Goal: Book appointment/travel/reservation

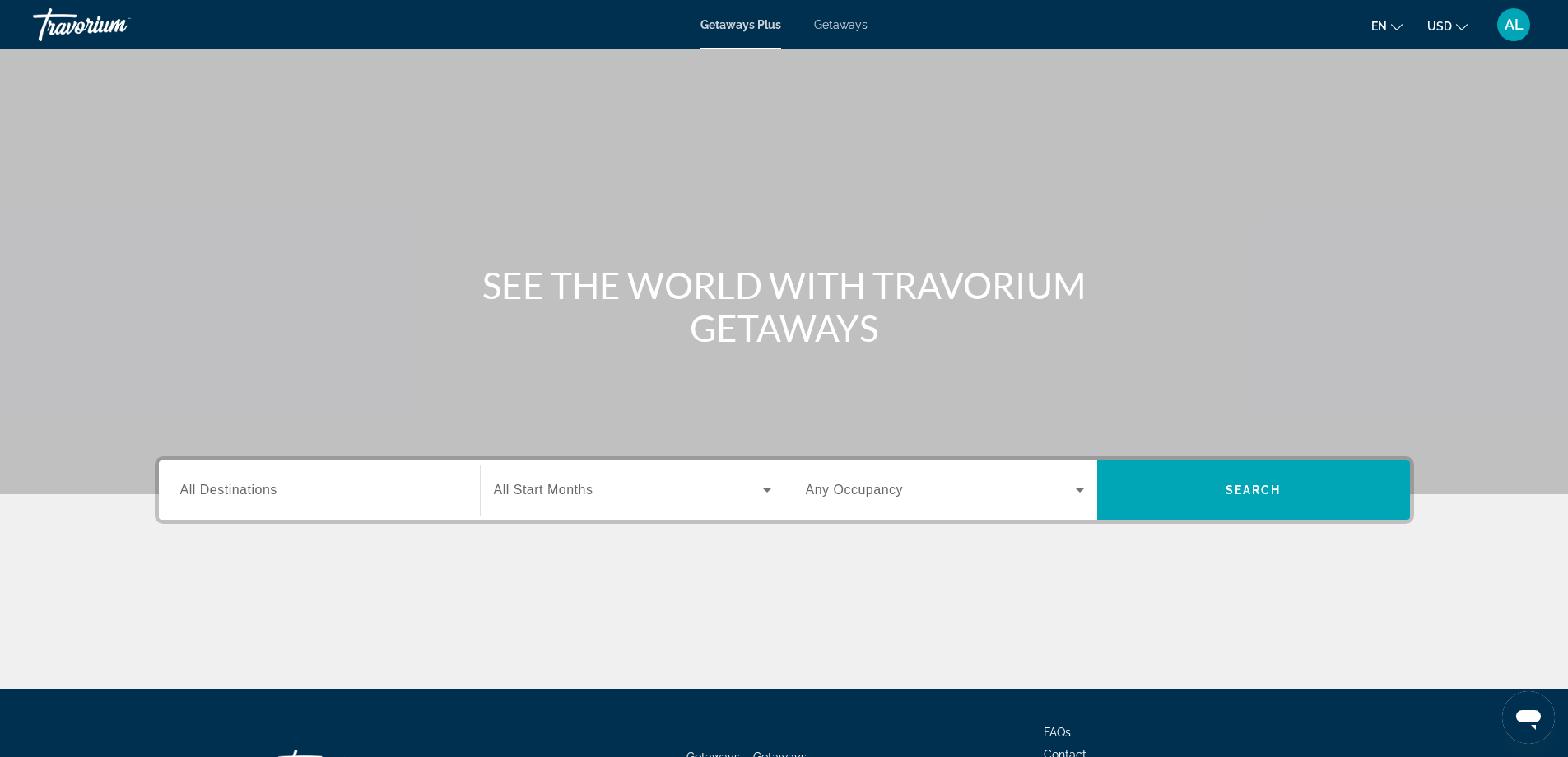
click at [240, 494] on span "All Destinations" at bounding box center [229, 490] width 97 height 14
click at [240, 494] on input "Destination All Destinations" at bounding box center [319, 491] width 278 height 20
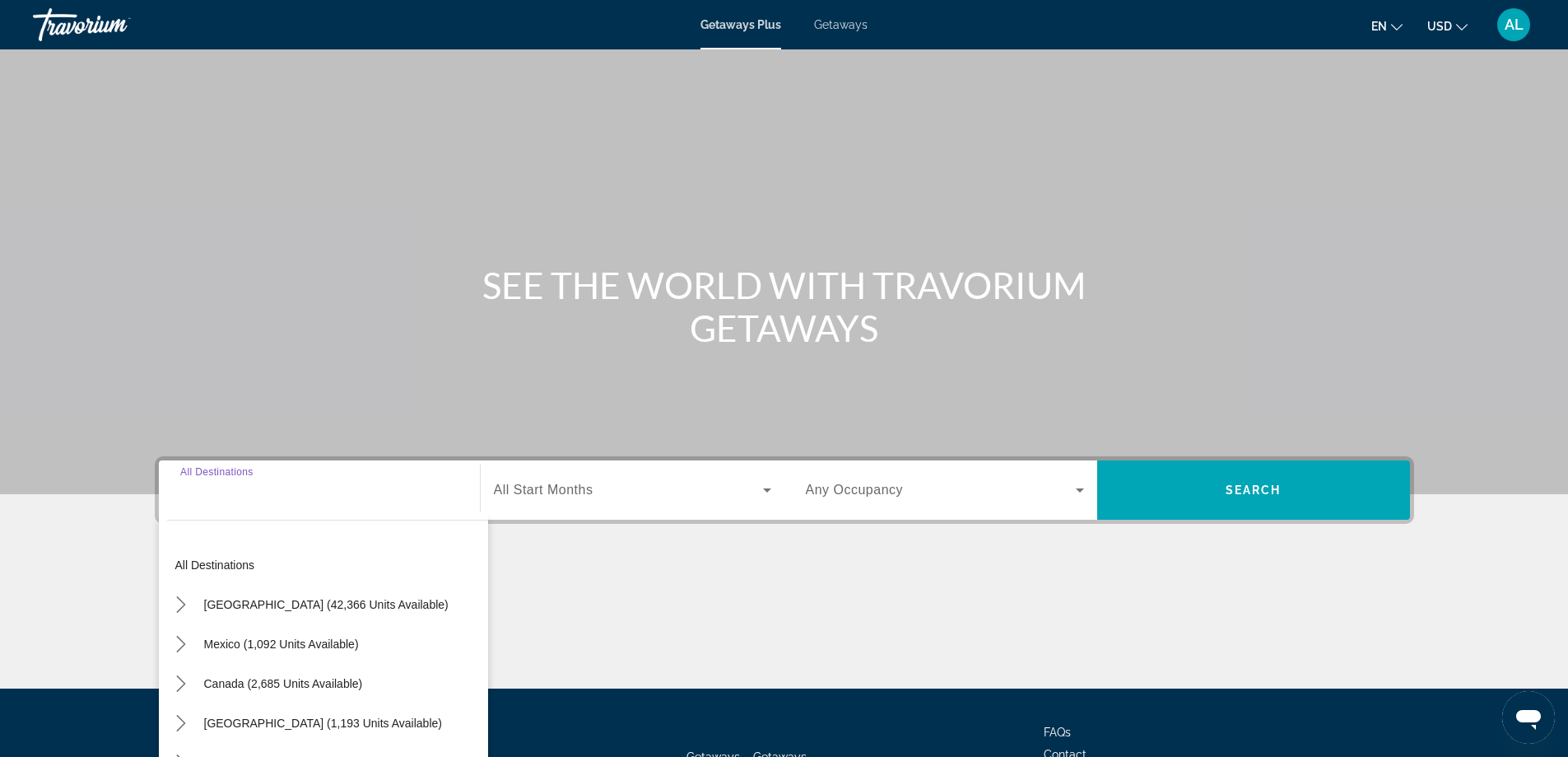
scroll to position [133, 0]
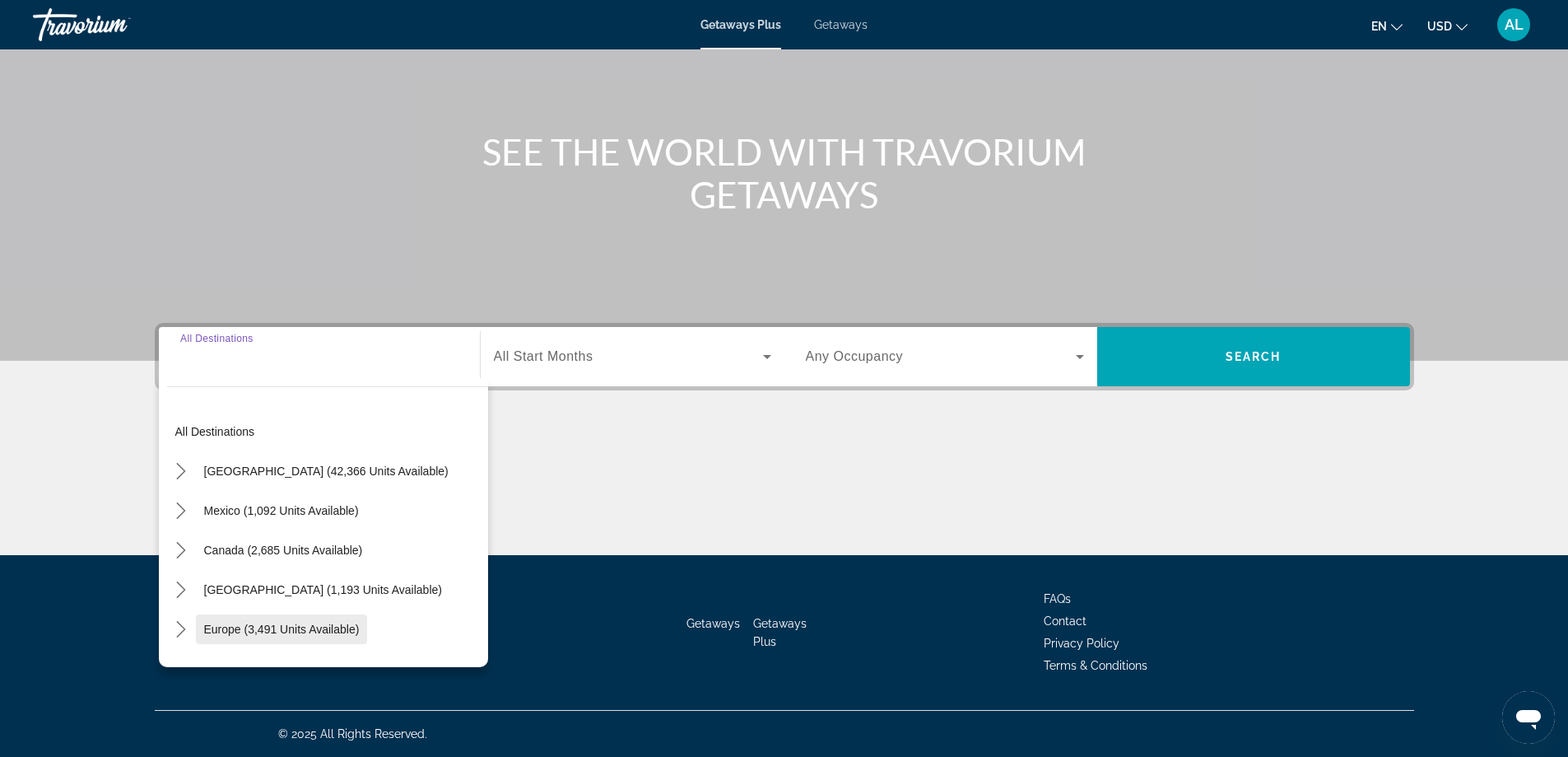
click at [246, 634] on span "Europe (3,491 units available)" at bounding box center [282, 630] width 156 height 13
type input "**********"
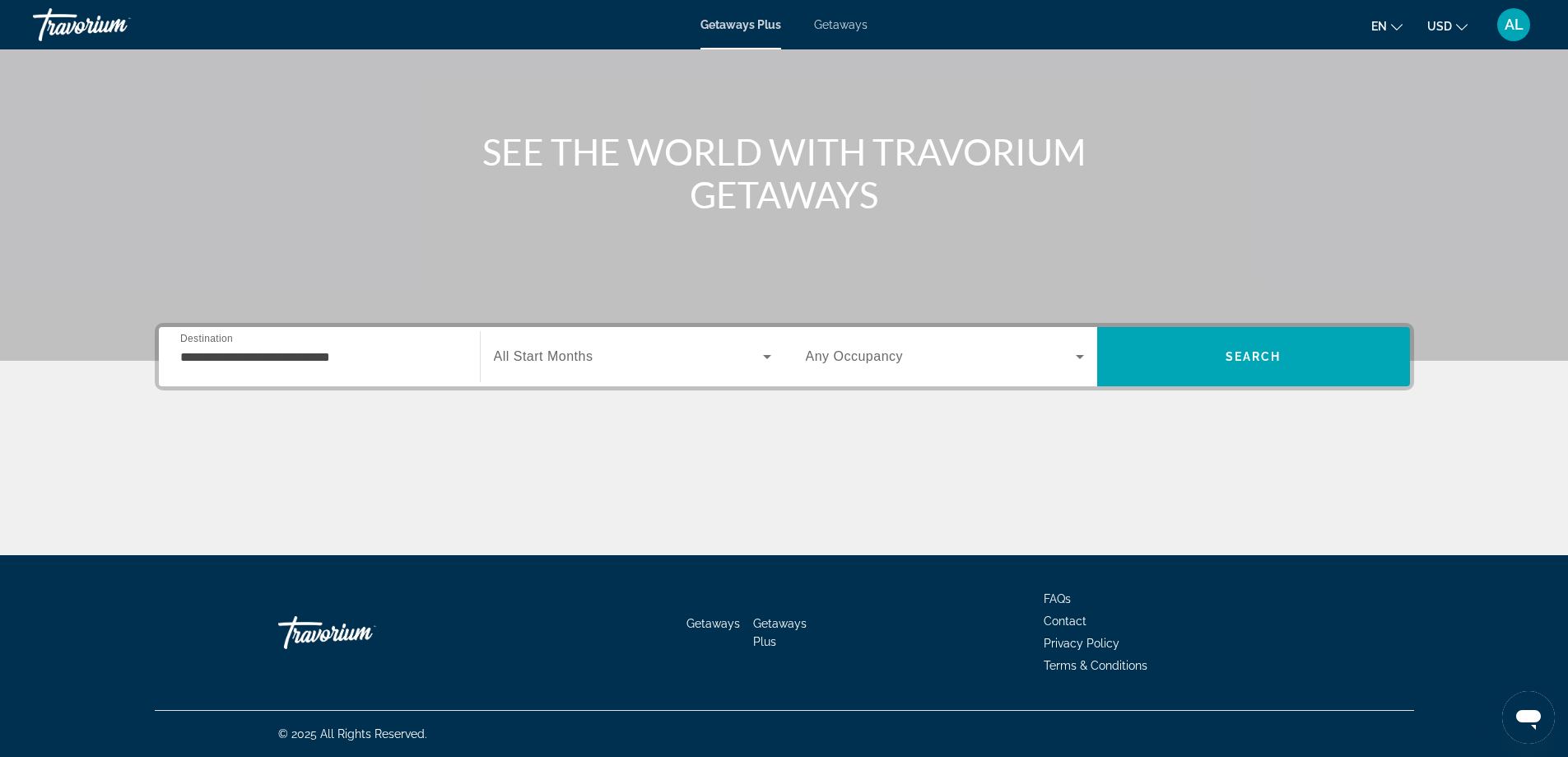
click at [580, 363] on label "Start Month All Start Months" at bounding box center [543, 356] width 100 height 15
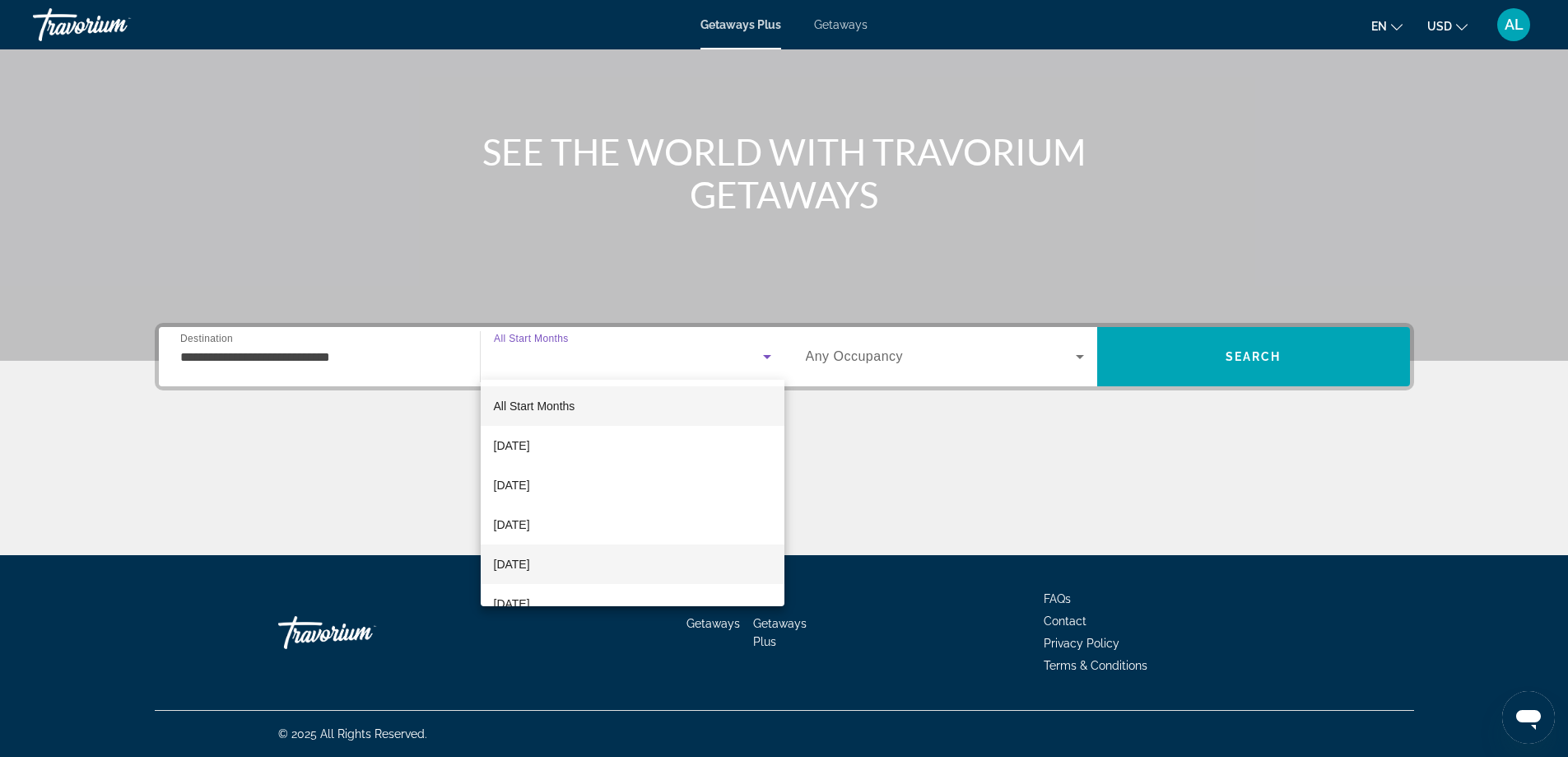
click at [530, 564] on span "[DATE]" at bounding box center [511, 564] width 36 height 20
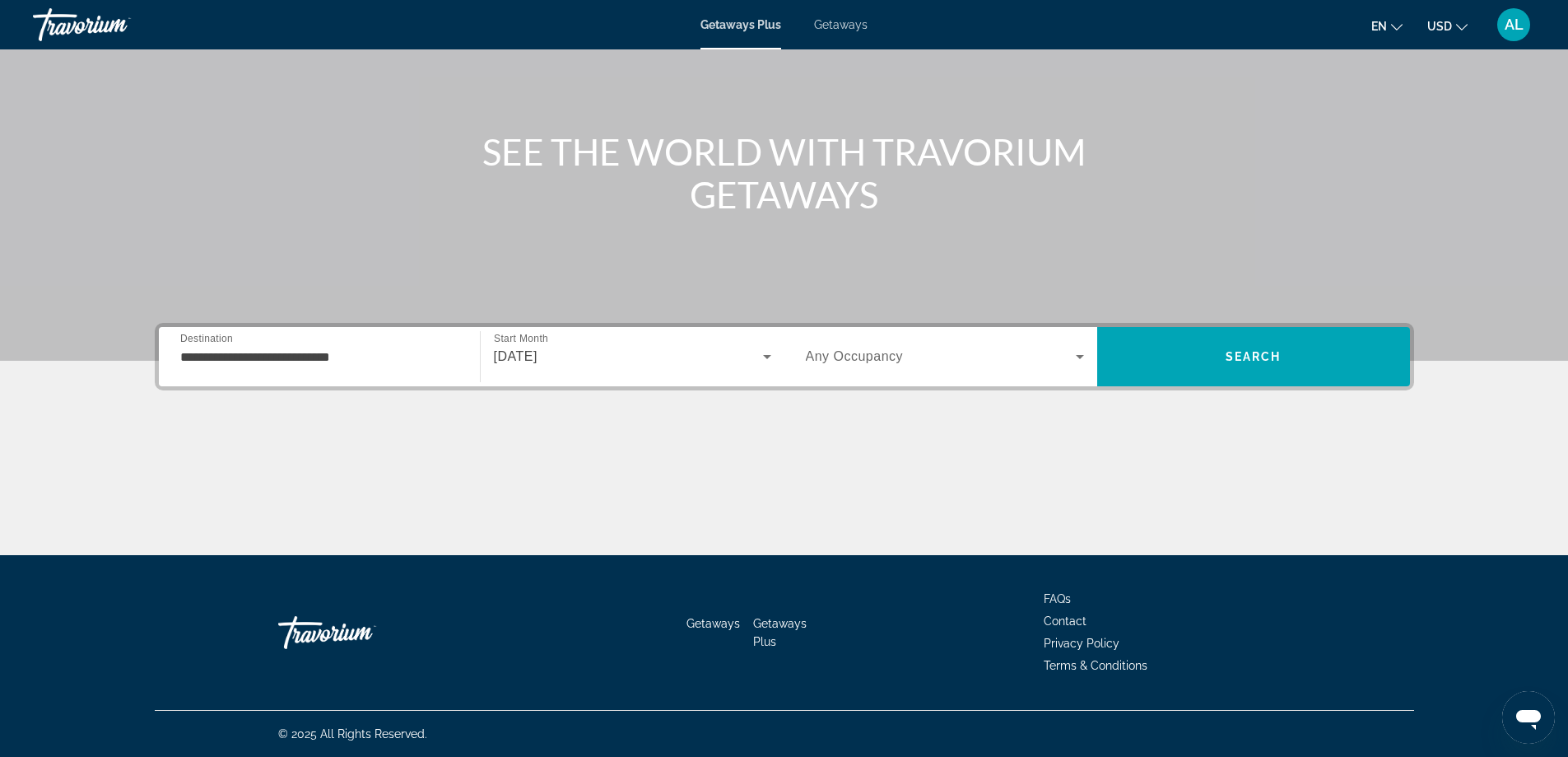
click at [822, 356] on span "Any Occupancy" at bounding box center [855, 355] width 98 height 14
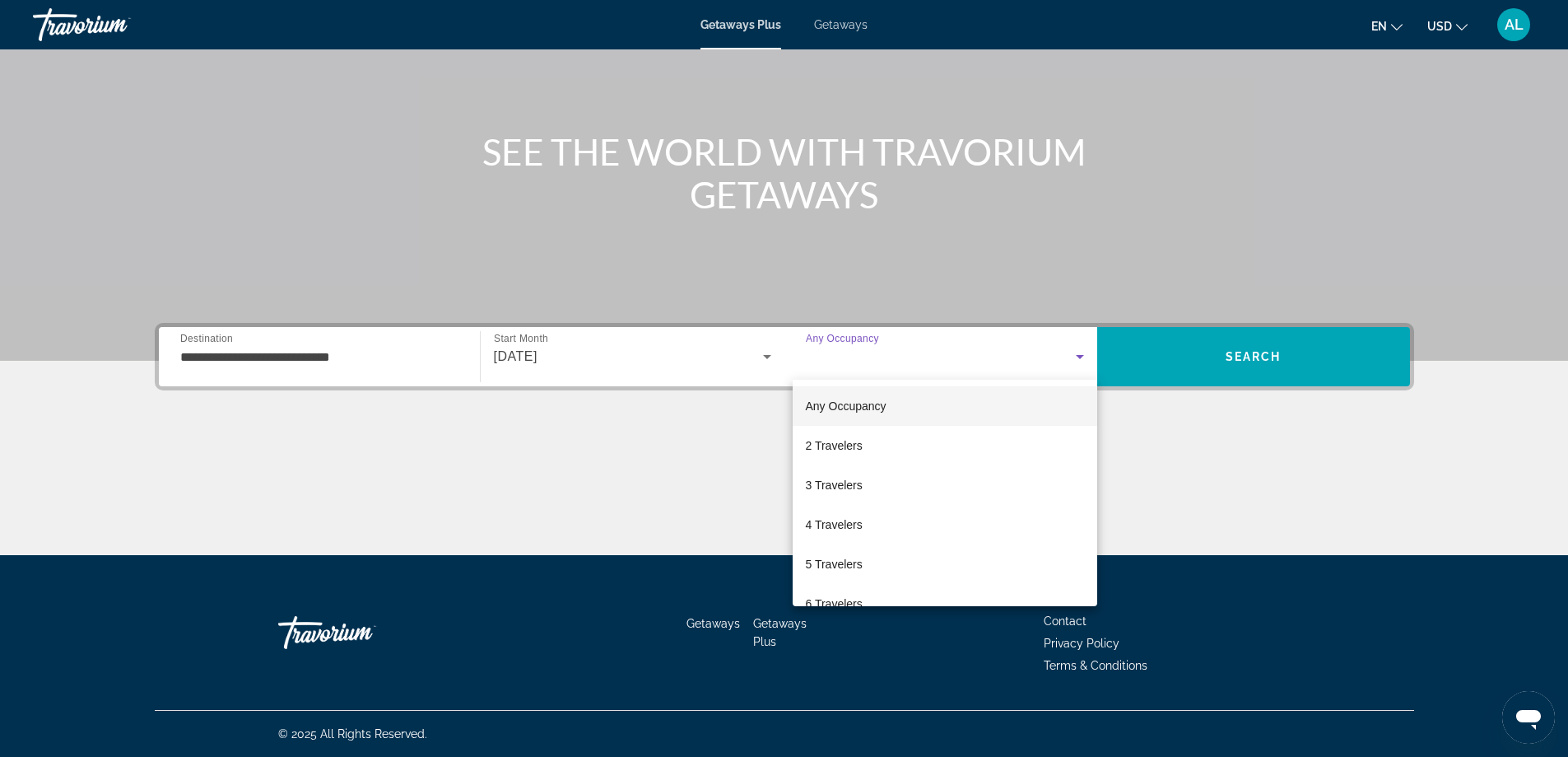
click at [1294, 351] on div at bounding box center [784, 378] width 1568 height 757
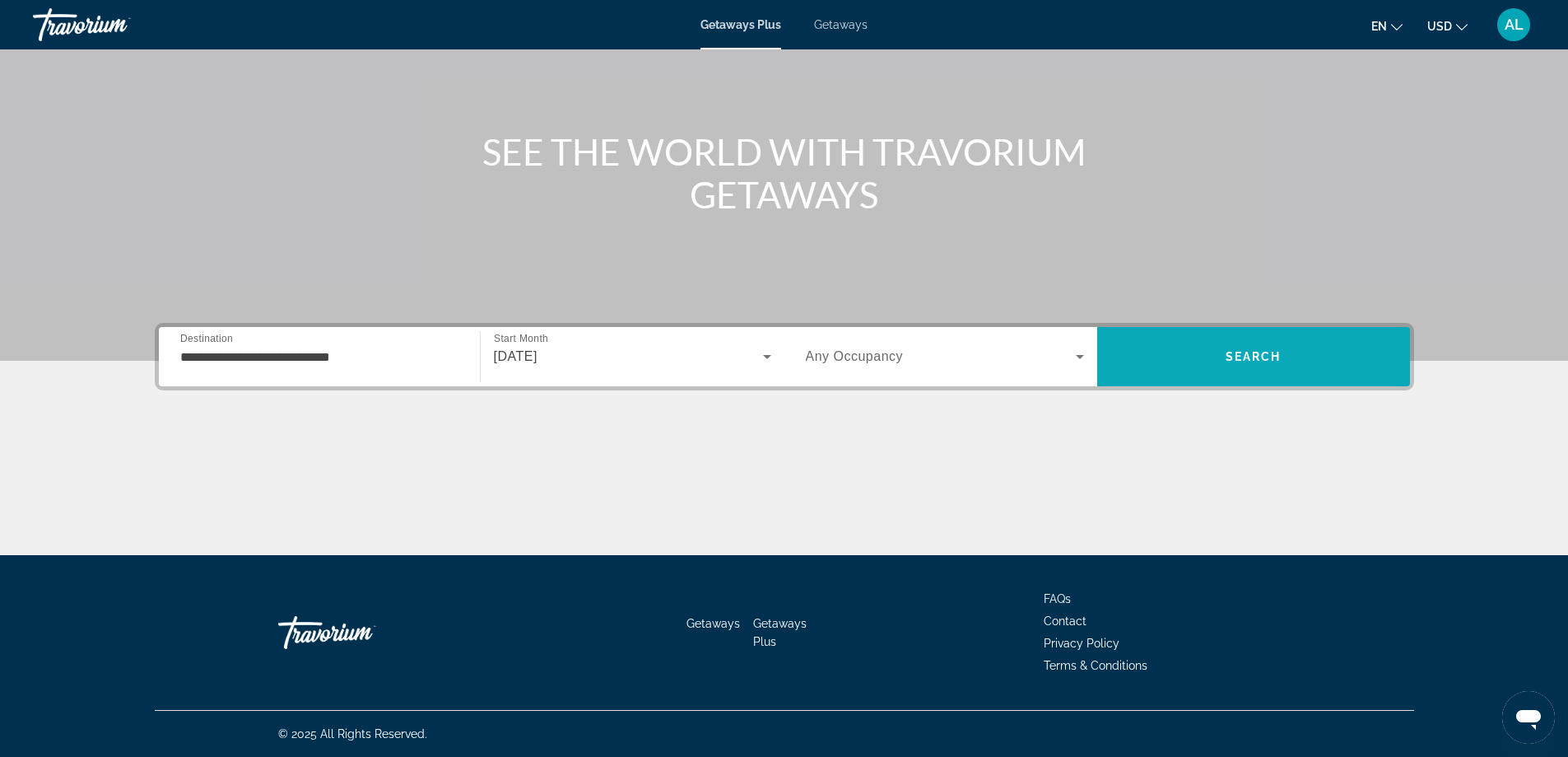
click at [1266, 354] on span "Search" at bounding box center [1254, 356] width 56 height 13
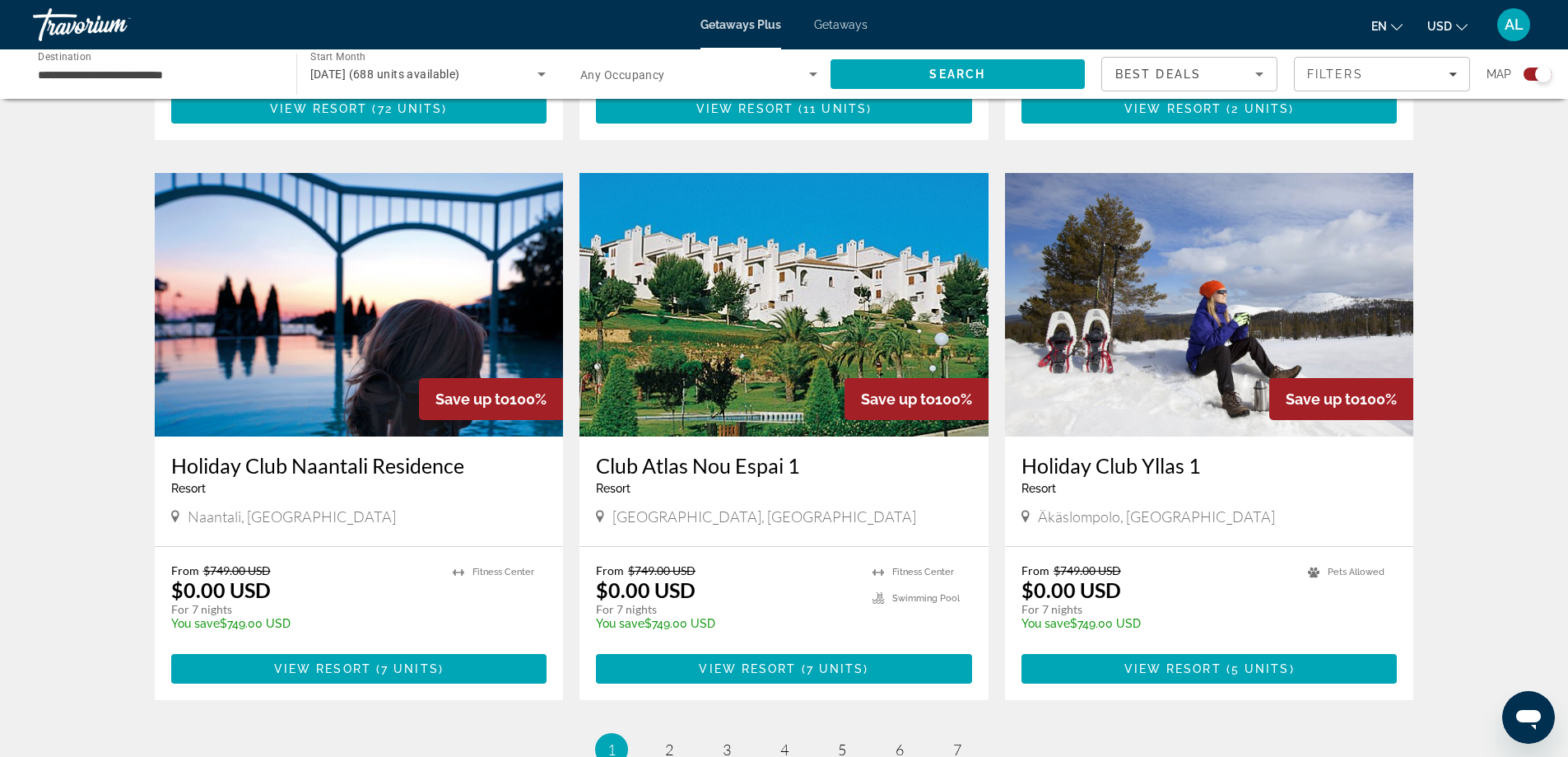
scroll to position [2223, 0]
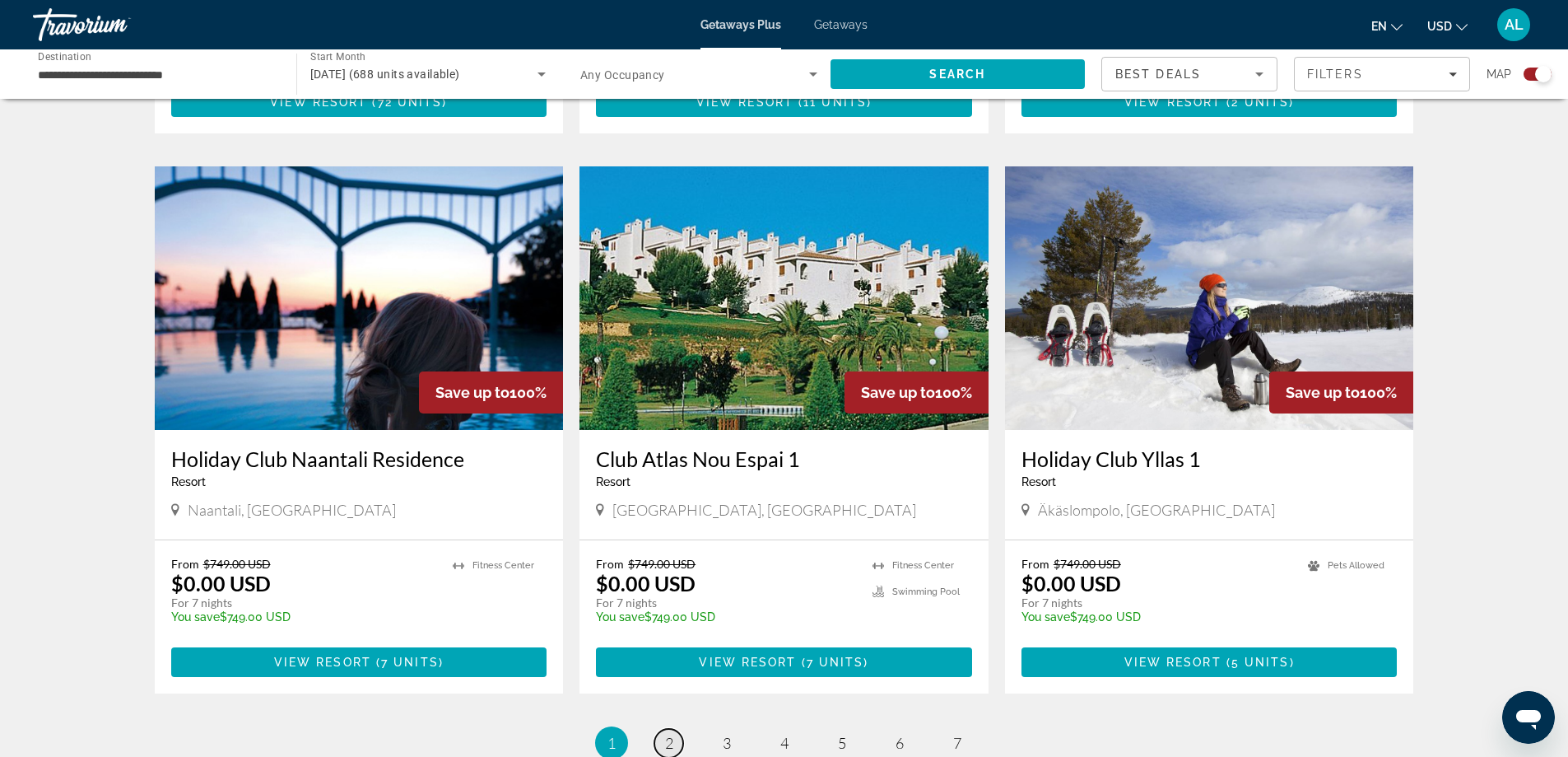
click at [669, 734] on span "2" at bounding box center [670, 743] width 8 height 18
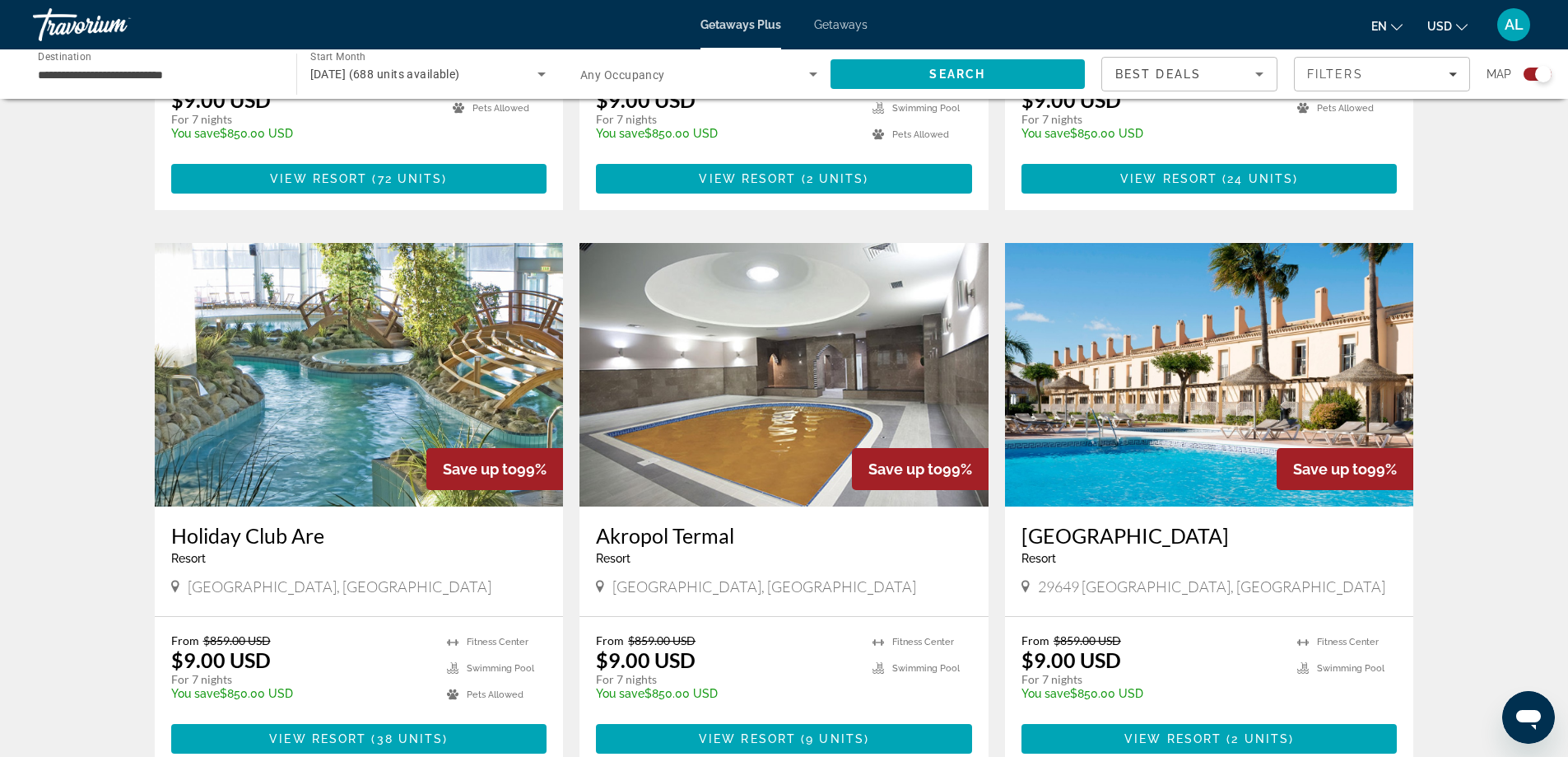
scroll to position [988, 0]
